Goal: Check status: Check status

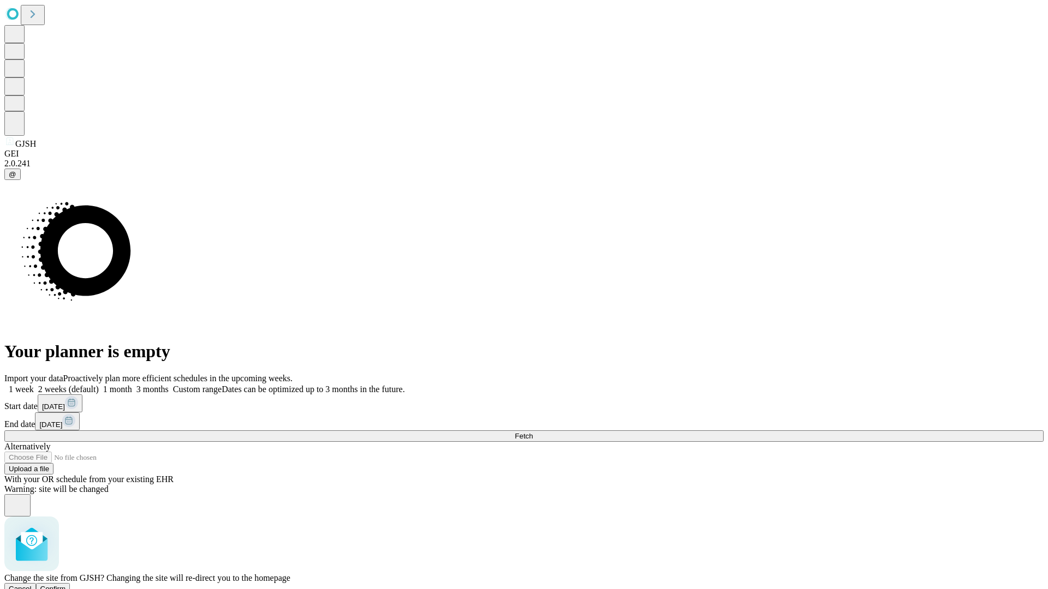
click at [66, 585] on span "Confirm" at bounding box center [53, 589] width 26 height 8
click at [34, 385] on label "1 week" at bounding box center [18, 389] width 29 height 9
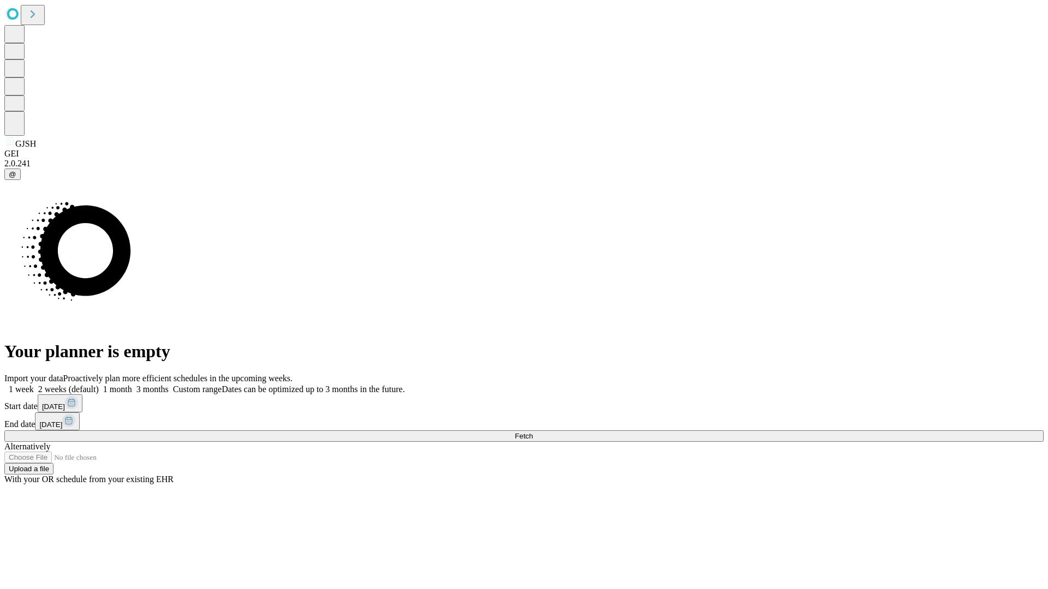
click at [533, 432] on span "Fetch" at bounding box center [524, 436] width 18 height 8
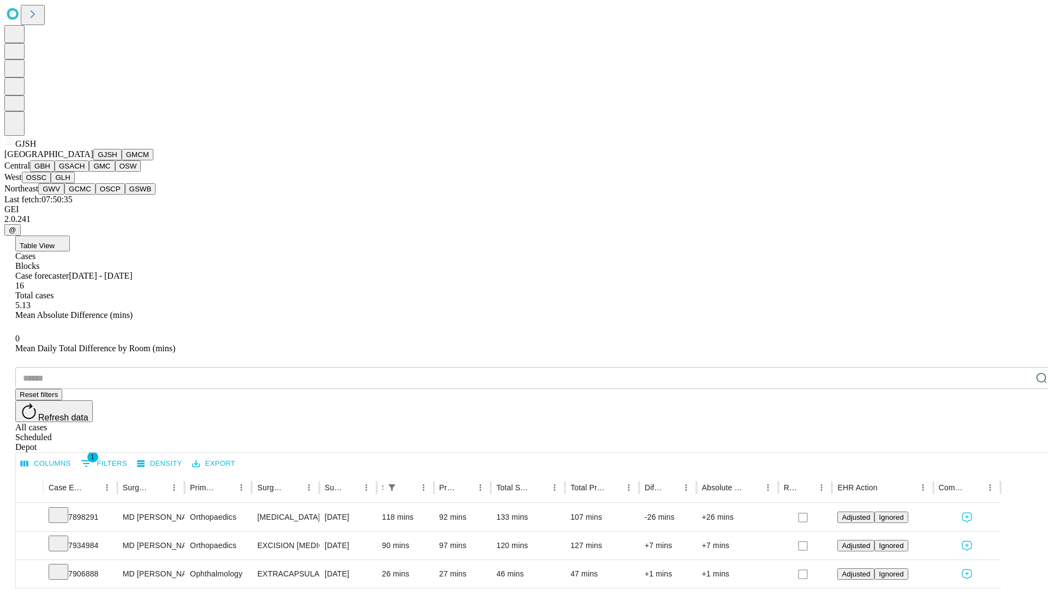
click at [122, 160] on button "GMCM" at bounding box center [138, 154] width 32 height 11
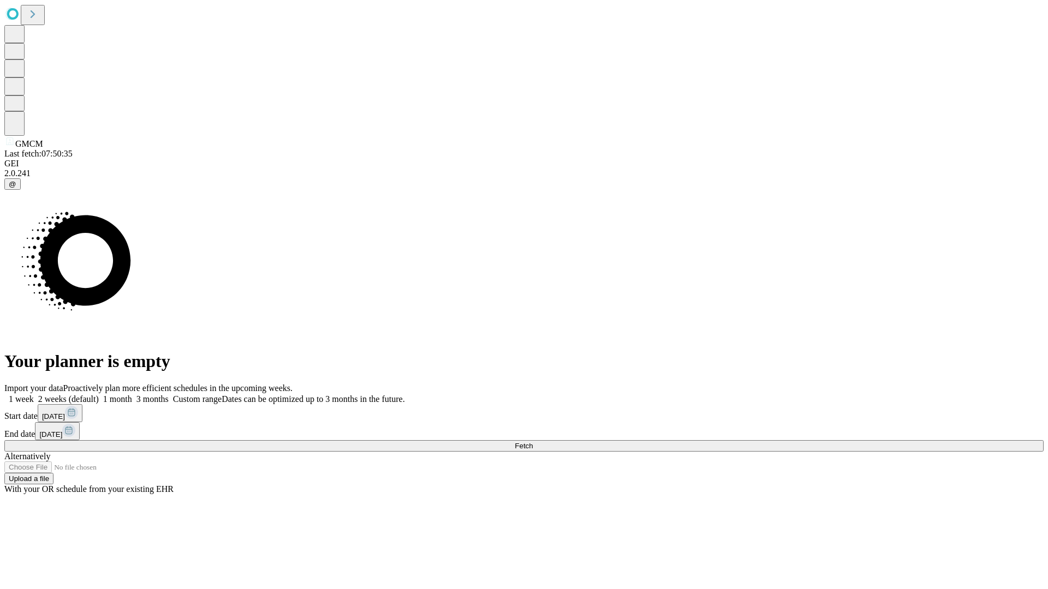
click at [34, 395] on label "1 week" at bounding box center [18, 399] width 29 height 9
click at [533, 442] on span "Fetch" at bounding box center [524, 446] width 18 height 8
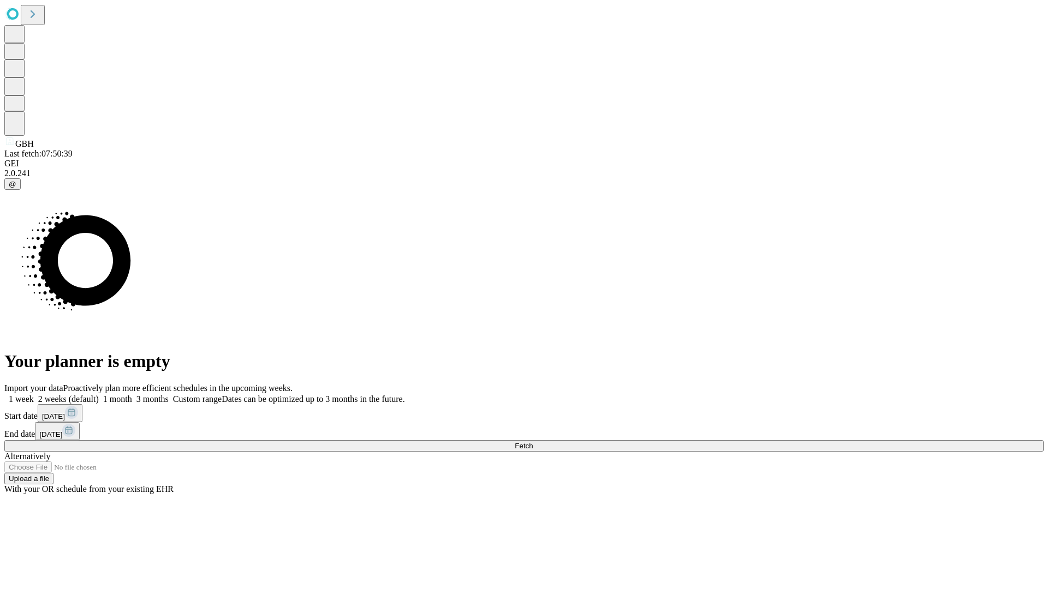
click at [533, 442] on span "Fetch" at bounding box center [524, 446] width 18 height 8
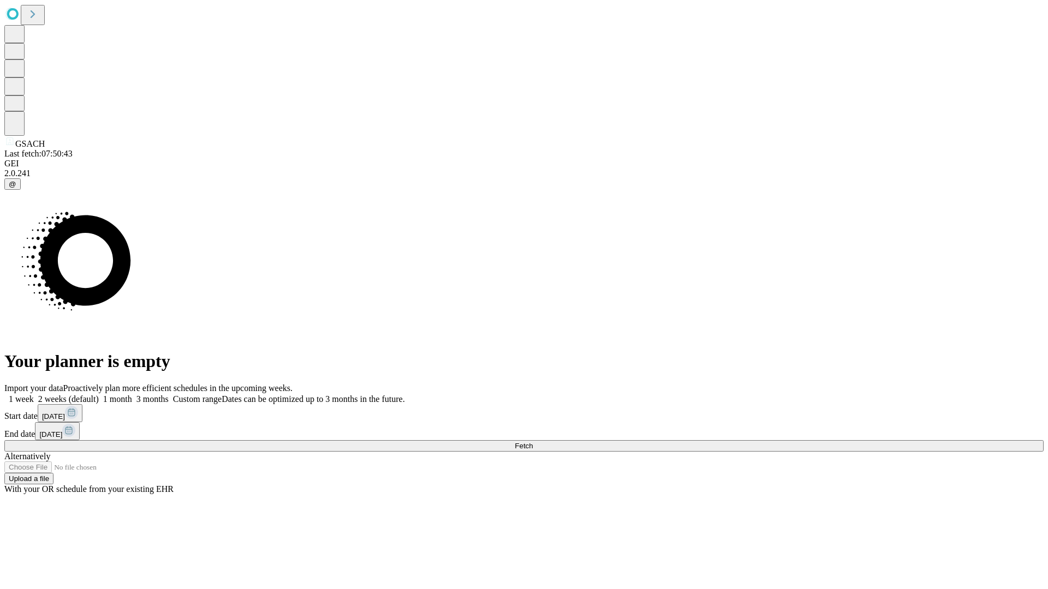
click at [34, 395] on label "1 week" at bounding box center [18, 399] width 29 height 9
click at [533, 442] on span "Fetch" at bounding box center [524, 446] width 18 height 8
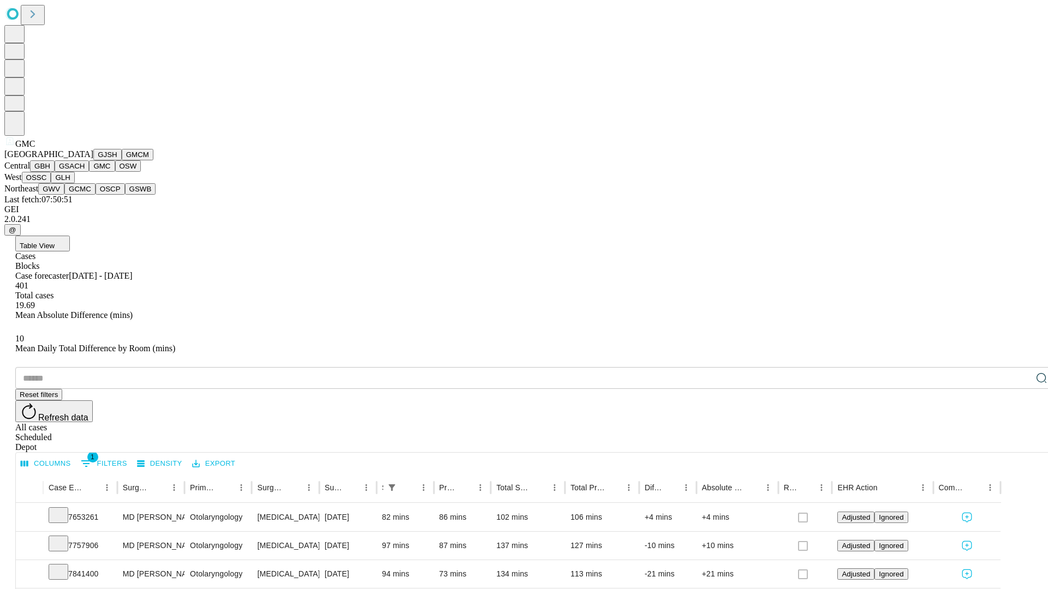
click at [115, 172] on button "OSW" at bounding box center [128, 165] width 26 height 11
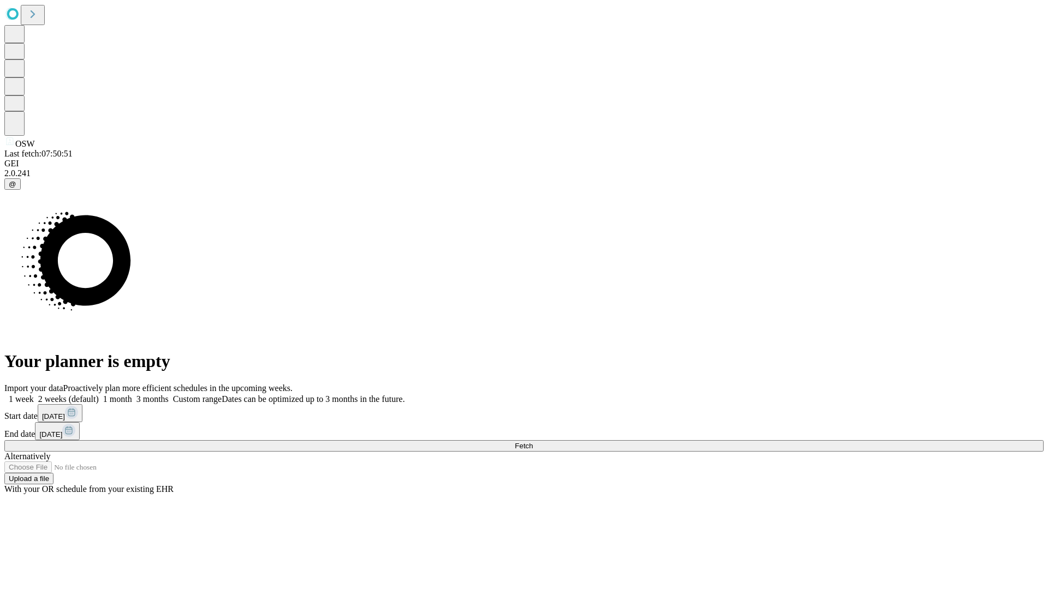
click at [34, 395] on label "1 week" at bounding box center [18, 399] width 29 height 9
click at [533, 442] on span "Fetch" at bounding box center [524, 446] width 18 height 8
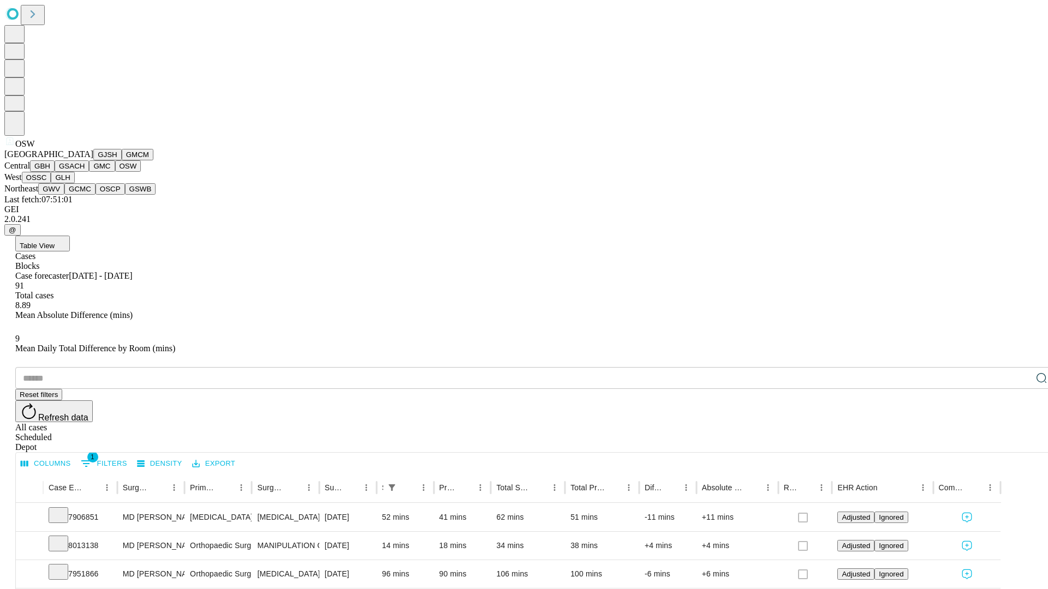
click at [51, 183] on button "OSSC" at bounding box center [36, 177] width 29 height 11
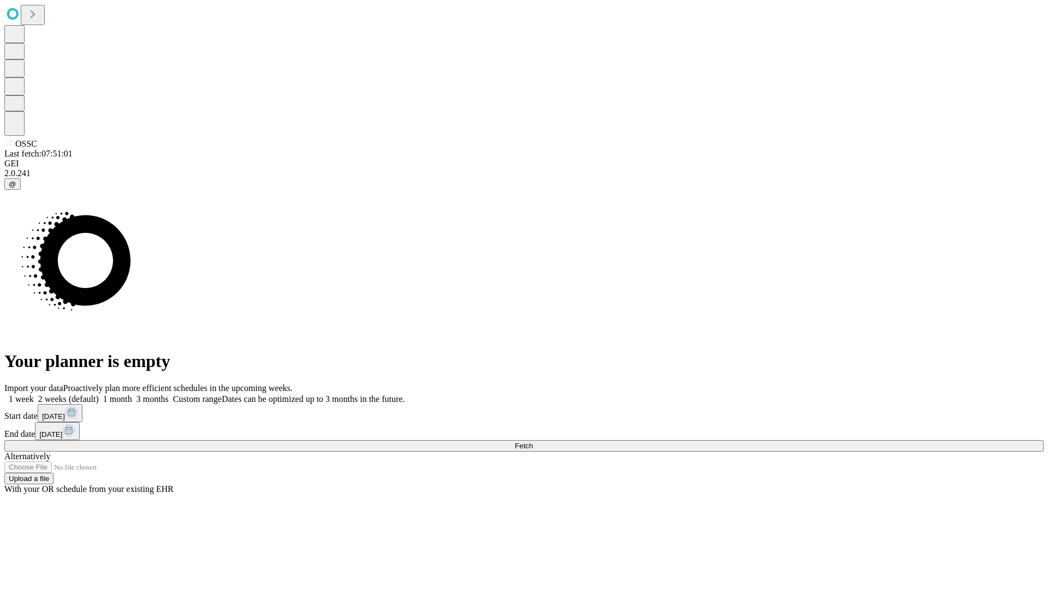
click at [34, 395] on label "1 week" at bounding box center [18, 399] width 29 height 9
click at [533, 442] on span "Fetch" at bounding box center [524, 446] width 18 height 8
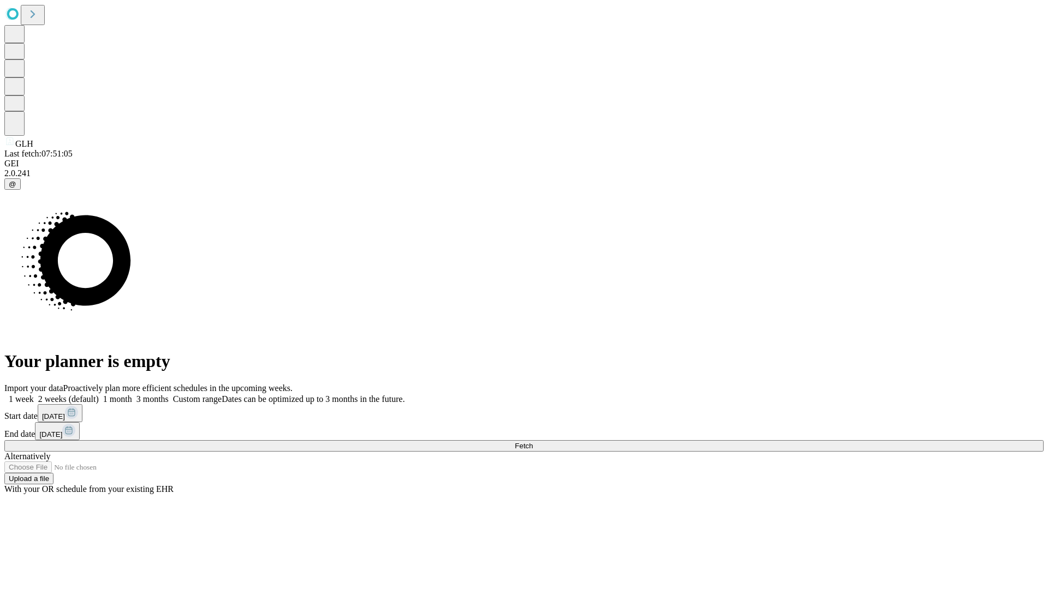
click at [533, 442] on span "Fetch" at bounding box center [524, 446] width 18 height 8
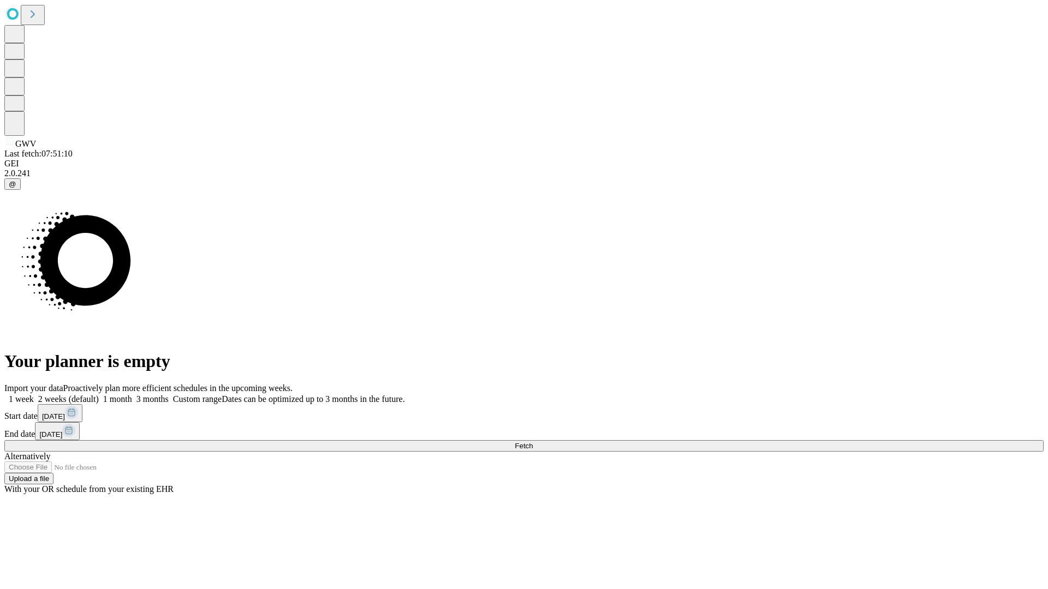
click at [34, 395] on label "1 week" at bounding box center [18, 399] width 29 height 9
click at [533, 442] on span "Fetch" at bounding box center [524, 446] width 18 height 8
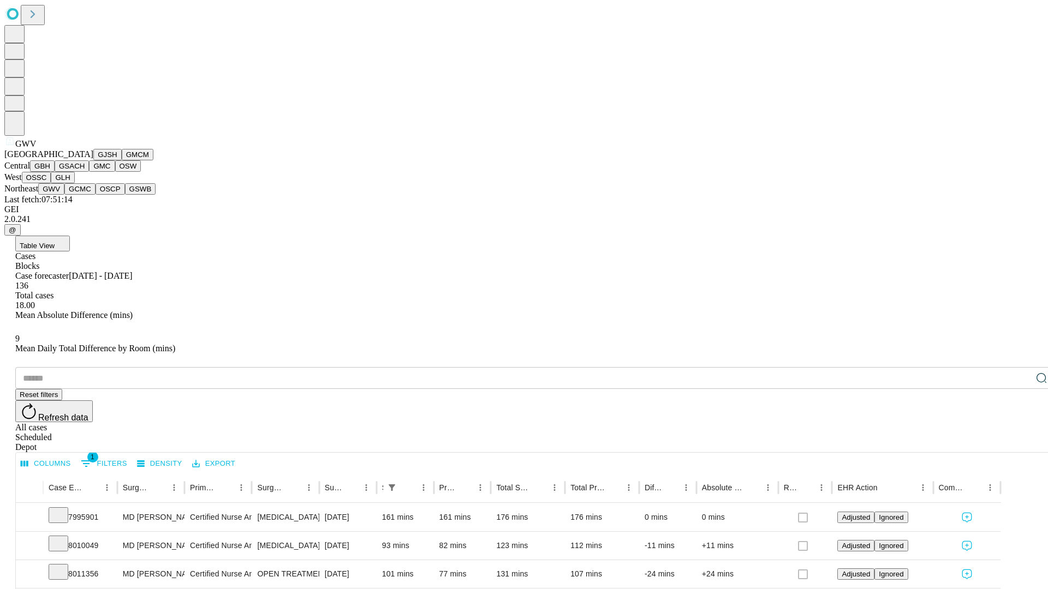
click at [85, 195] on button "GCMC" at bounding box center [79, 188] width 31 height 11
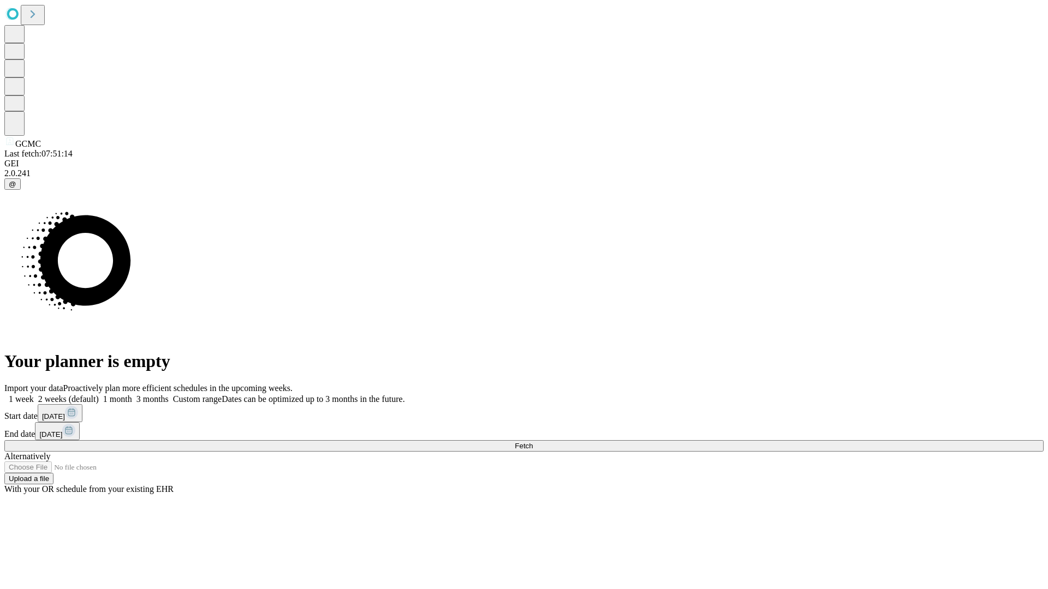
click at [34, 395] on label "1 week" at bounding box center [18, 399] width 29 height 9
click at [533, 442] on span "Fetch" at bounding box center [524, 446] width 18 height 8
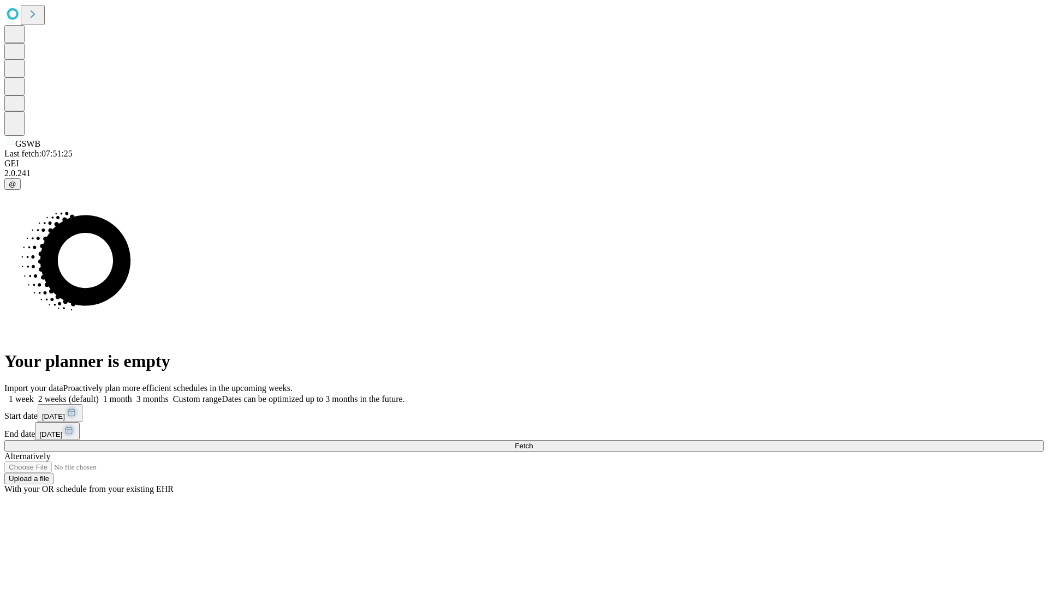
click at [34, 395] on label "1 week" at bounding box center [18, 399] width 29 height 9
click at [533, 442] on span "Fetch" at bounding box center [524, 446] width 18 height 8
